Goal: Task Accomplishment & Management: Manage account settings

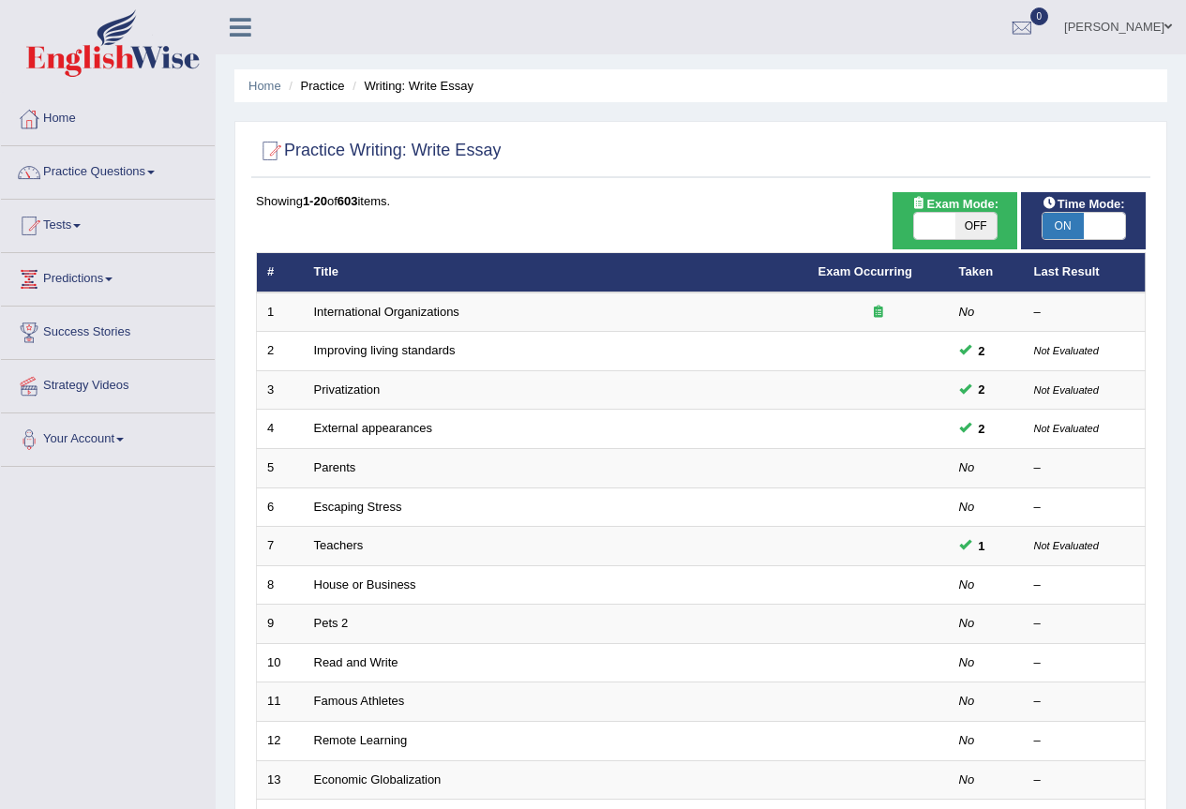
click at [1170, 23] on span at bounding box center [1169, 27] width 8 height 12
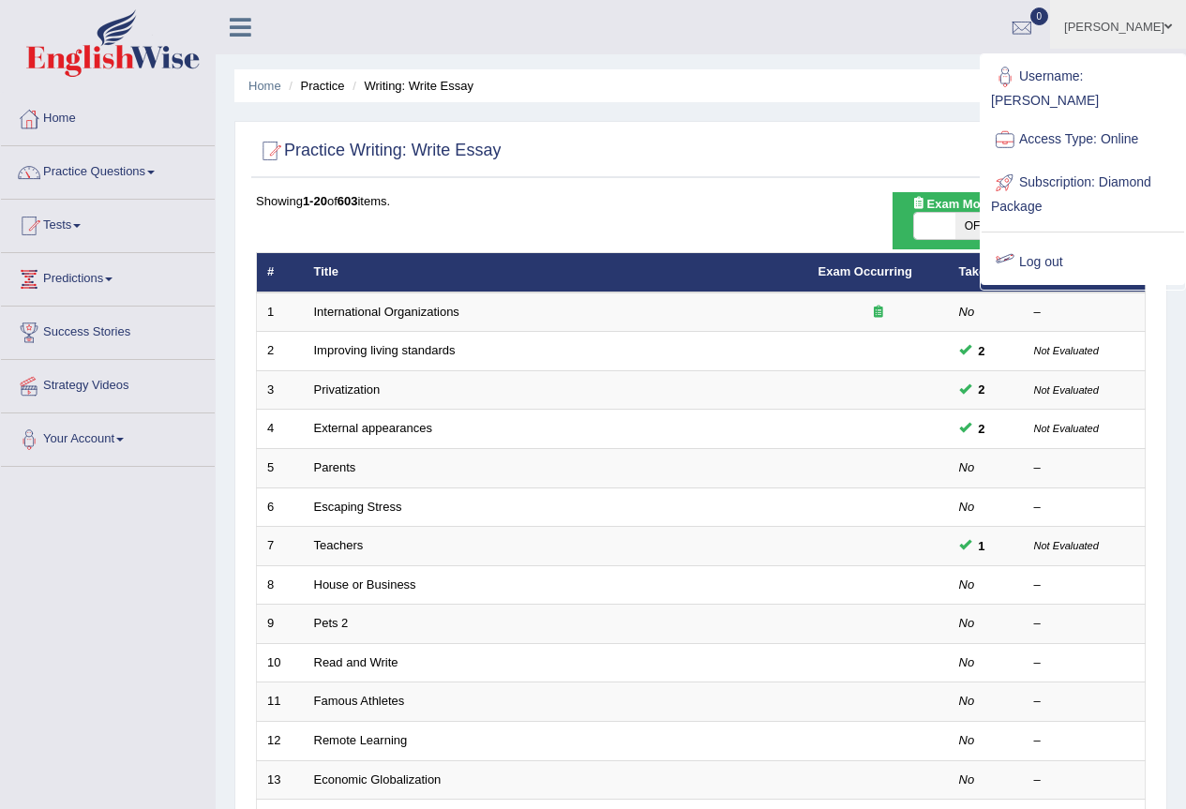
click at [1073, 241] on link "Log out" at bounding box center [1083, 262] width 203 height 43
